Goal: Task Accomplishment & Management: Use online tool/utility

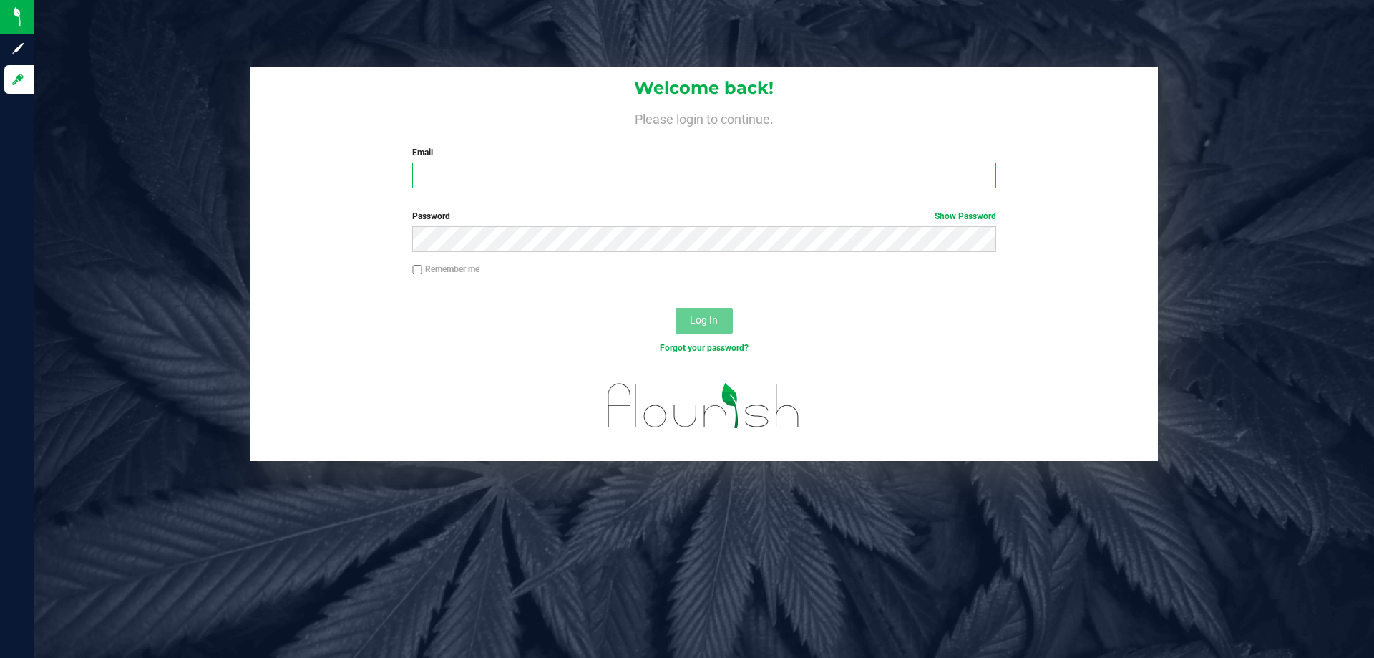
click at [701, 170] on input "Email" at bounding box center [703, 175] width 583 height 26
type input "[EMAIL_ADDRESS][DOMAIN_NAME]"
click at [676, 308] on button "Log In" at bounding box center [704, 321] width 57 height 26
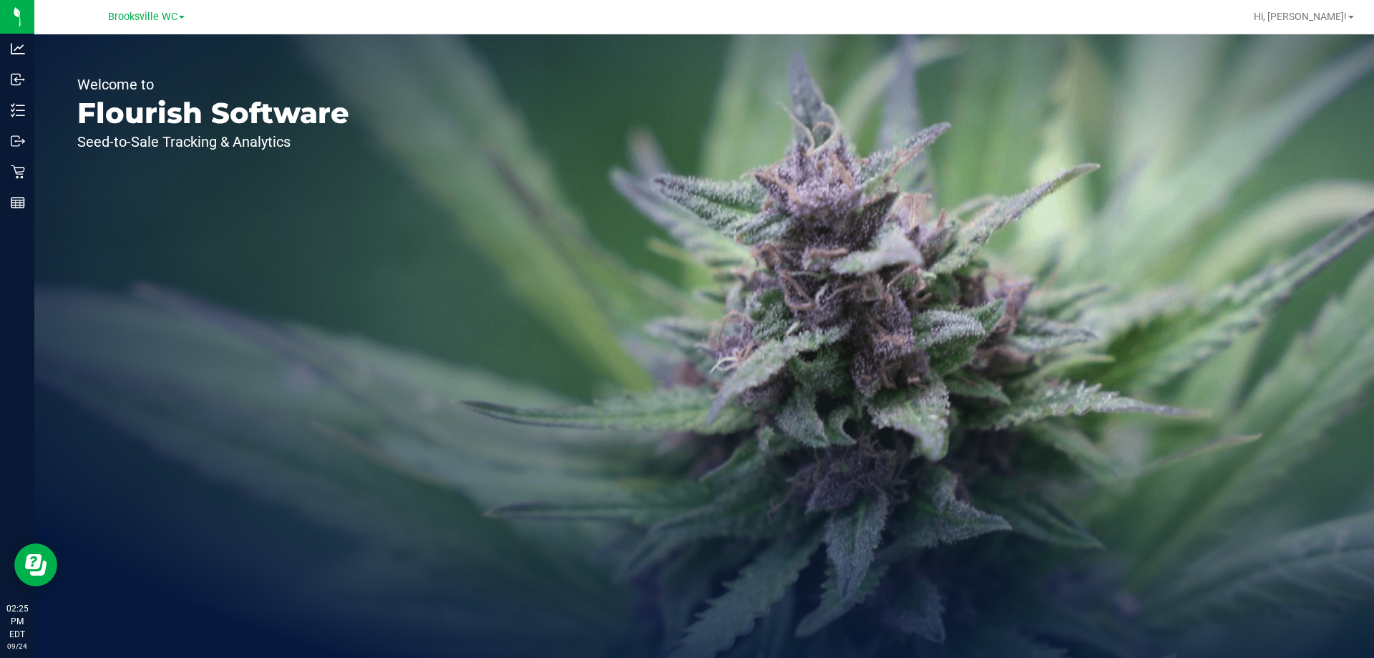
click at [497, 239] on div "Welcome to Flourish Software Seed-to-Sale Tracking & Analytics" at bounding box center [704, 345] width 1340 height 623
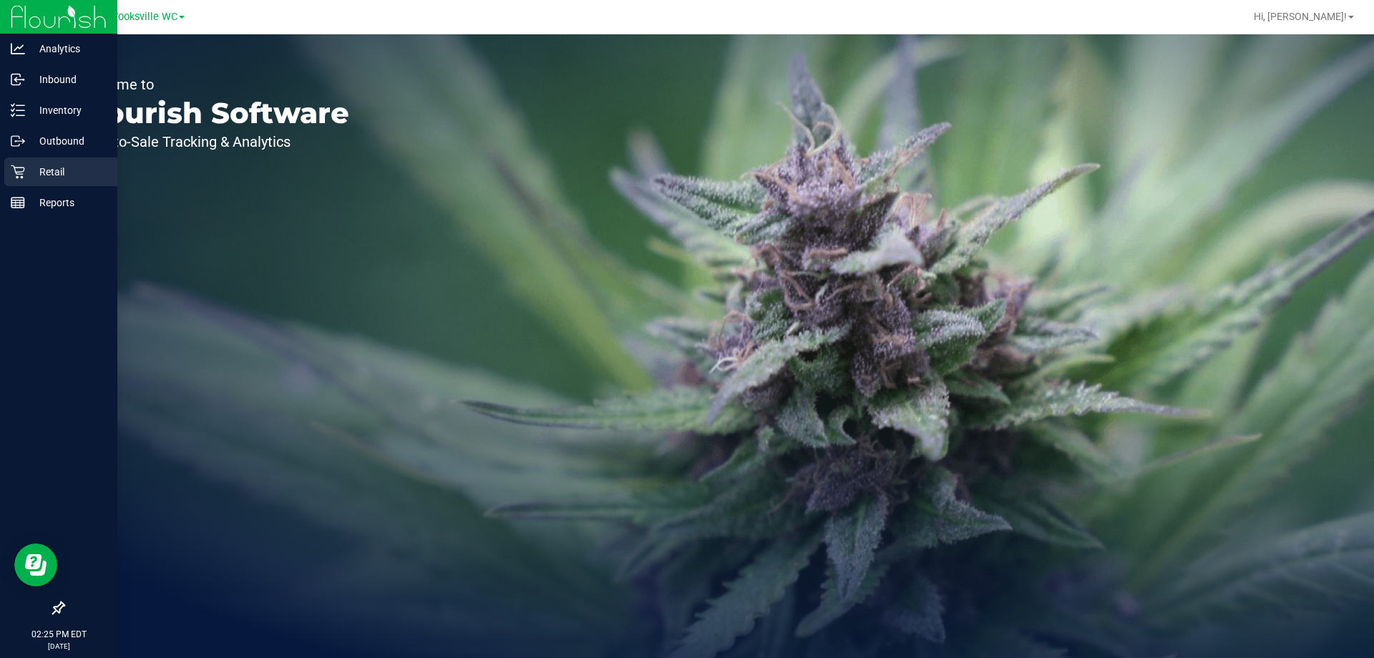
click at [44, 170] on p "Retail" at bounding box center [68, 171] width 86 height 17
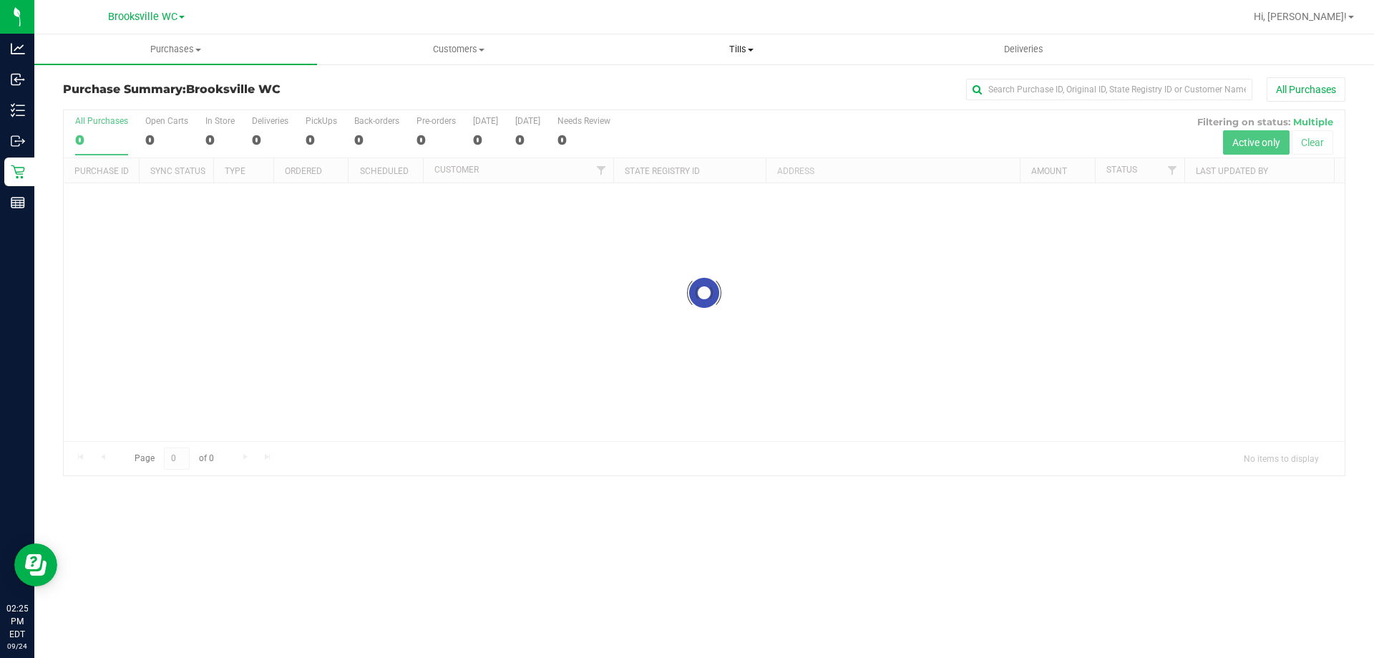
click at [737, 57] on uib-tab-heading "Tills Manage tills Reconcile e-payments" at bounding box center [741, 49] width 281 height 29
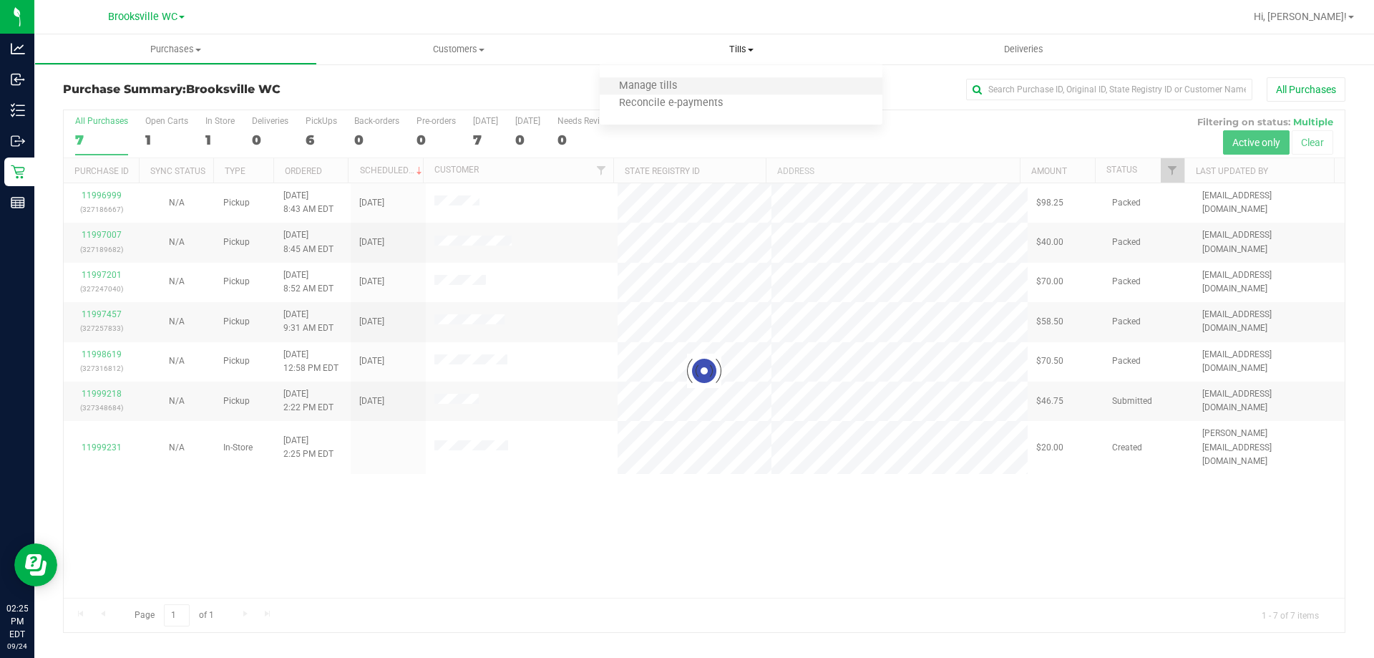
click at [704, 80] on li "Manage tills" at bounding box center [741, 86] width 283 height 17
